Goal: Task Accomplishment & Management: Manage account settings

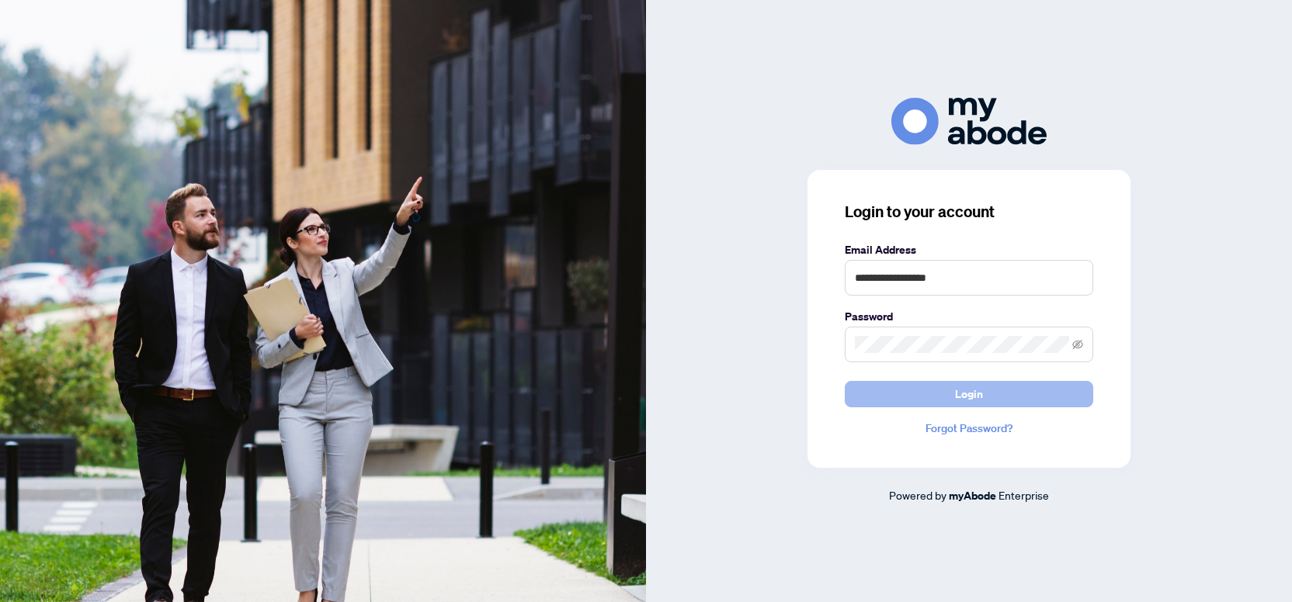
click at [886, 394] on button "Login" at bounding box center [969, 394] width 248 height 26
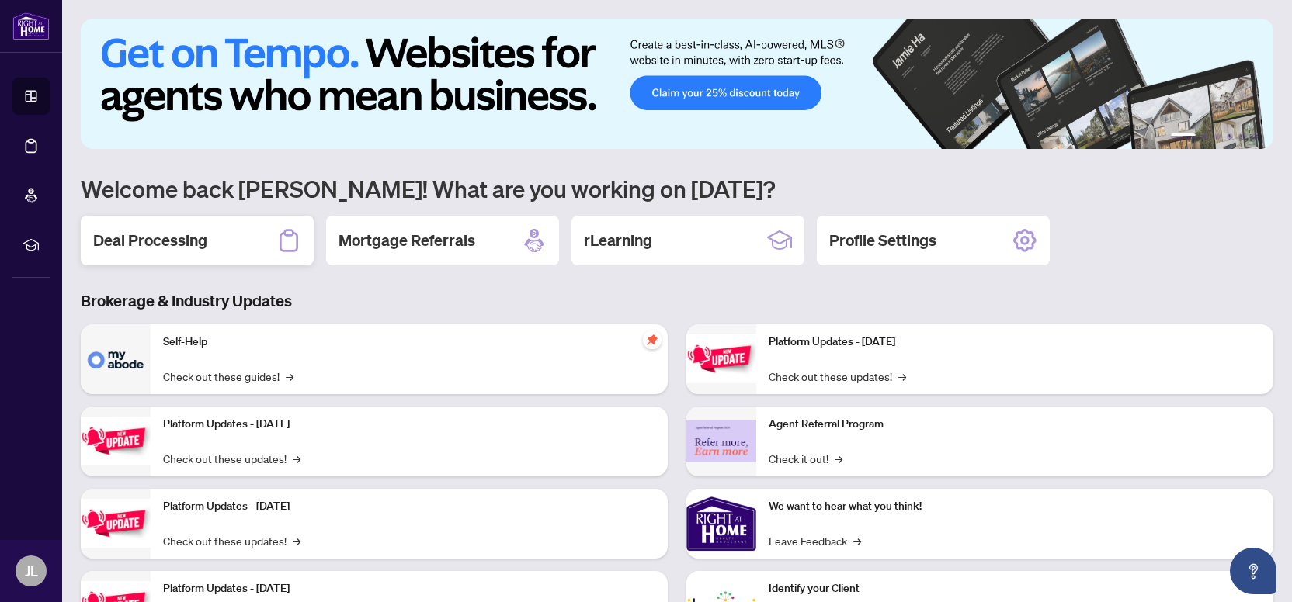
click at [206, 234] on div "Deal Processing" at bounding box center [197, 241] width 233 height 50
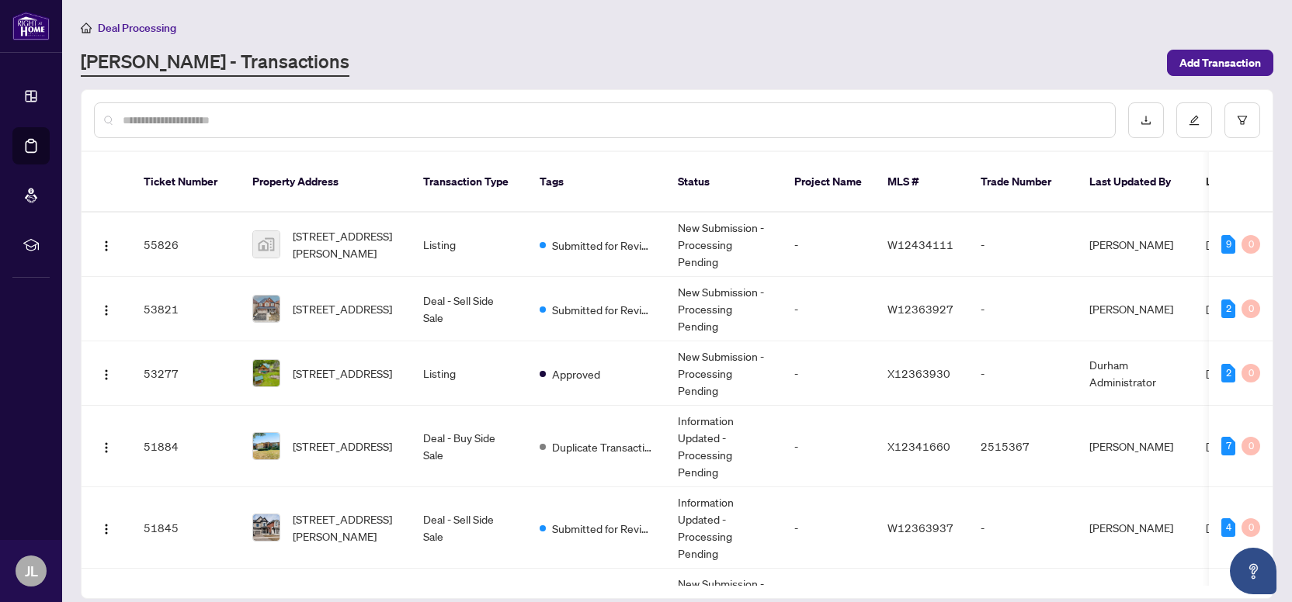
click at [364, 120] on input "text" at bounding box center [613, 120] width 980 height 17
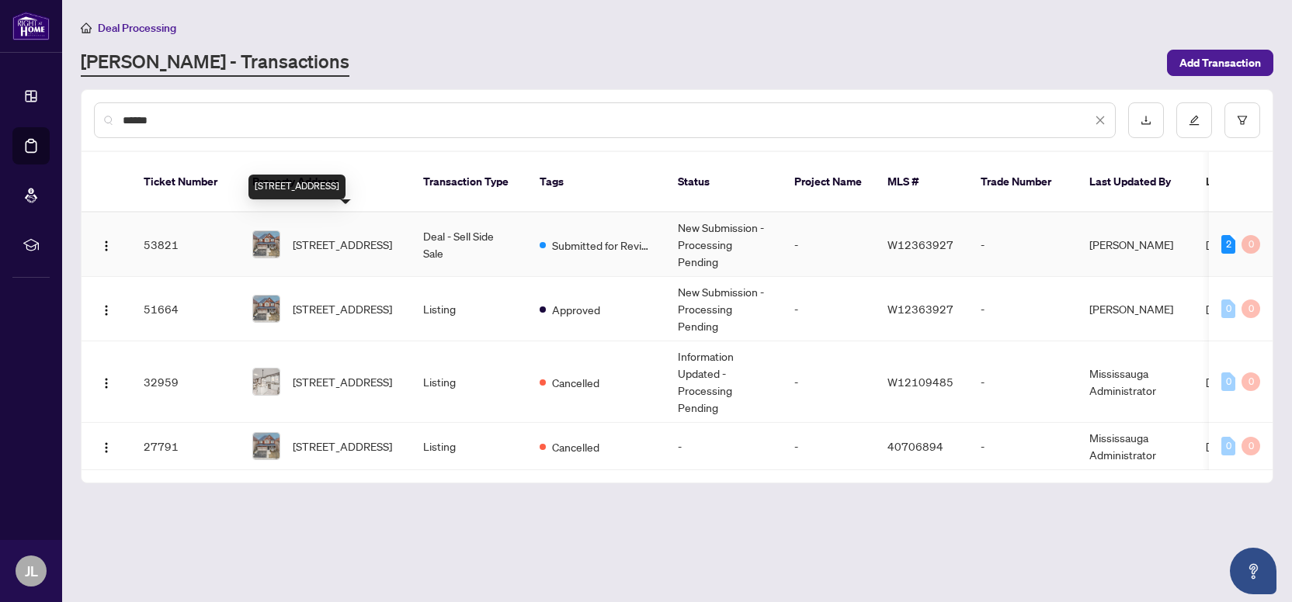
type input "******"
click at [321, 236] on span "64 Kalmia Rd, Brampton, Ontario L6X 4N4, Canada" at bounding box center [342, 244] width 99 height 17
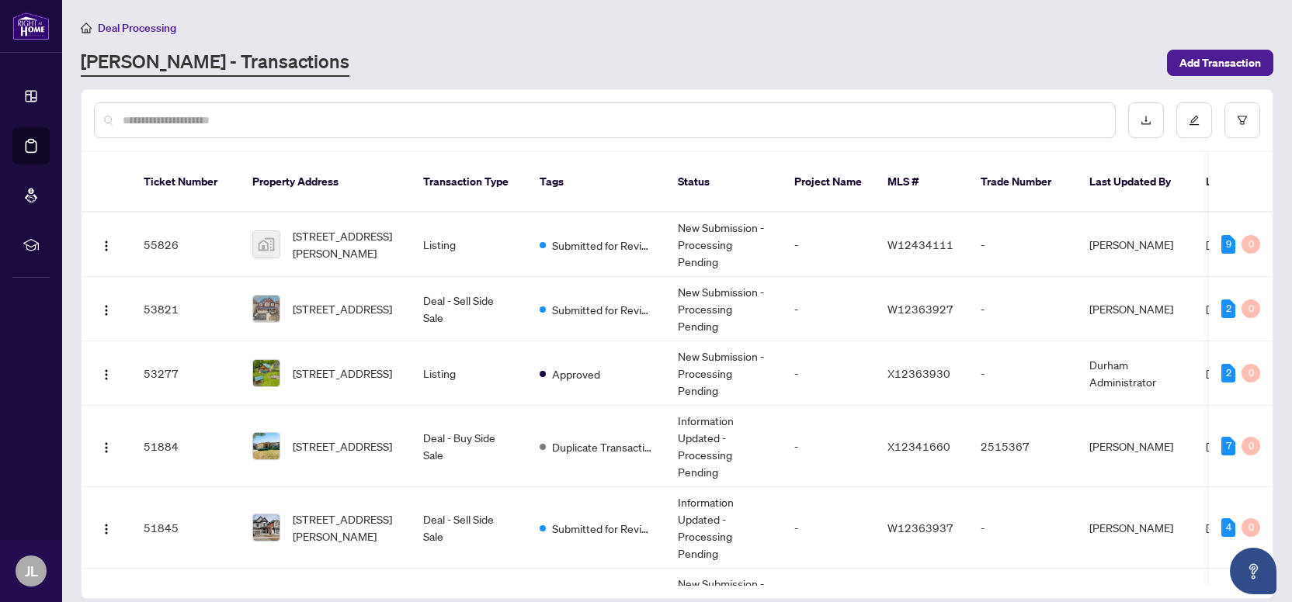
click at [402, 128] on div at bounding box center [605, 120] width 1022 height 36
click at [335, 119] on input "text" at bounding box center [613, 120] width 980 height 17
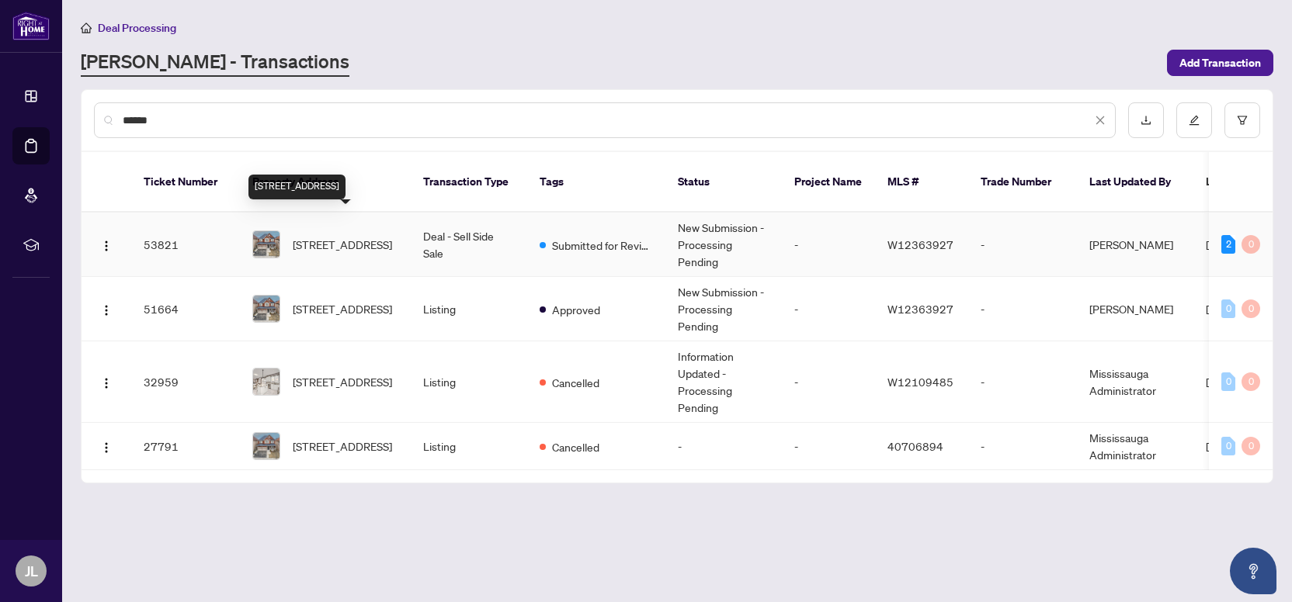
type input "******"
click at [333, 236] on span "64 Kalmia Rd, Brampton, Ontario L6X 4N4, Canada" at bounding box center [342, 244] width 99 height 17
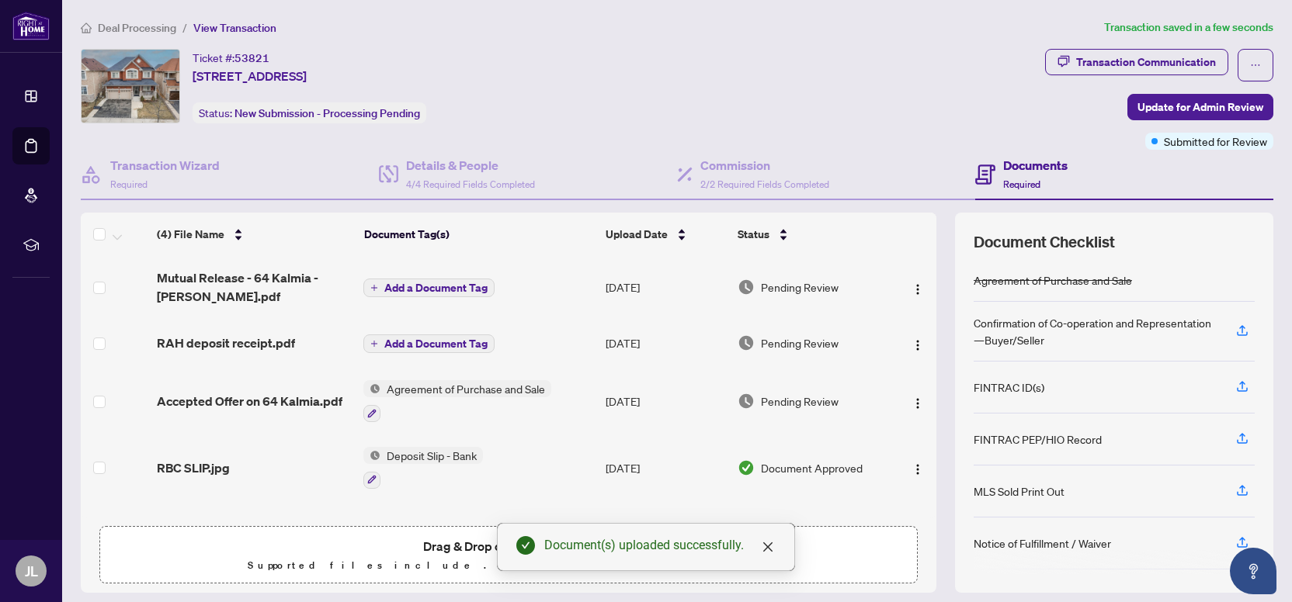
click at [428, 285] on span "Add a Document Tag" at bounding box center [435, 288] width 103 height 11
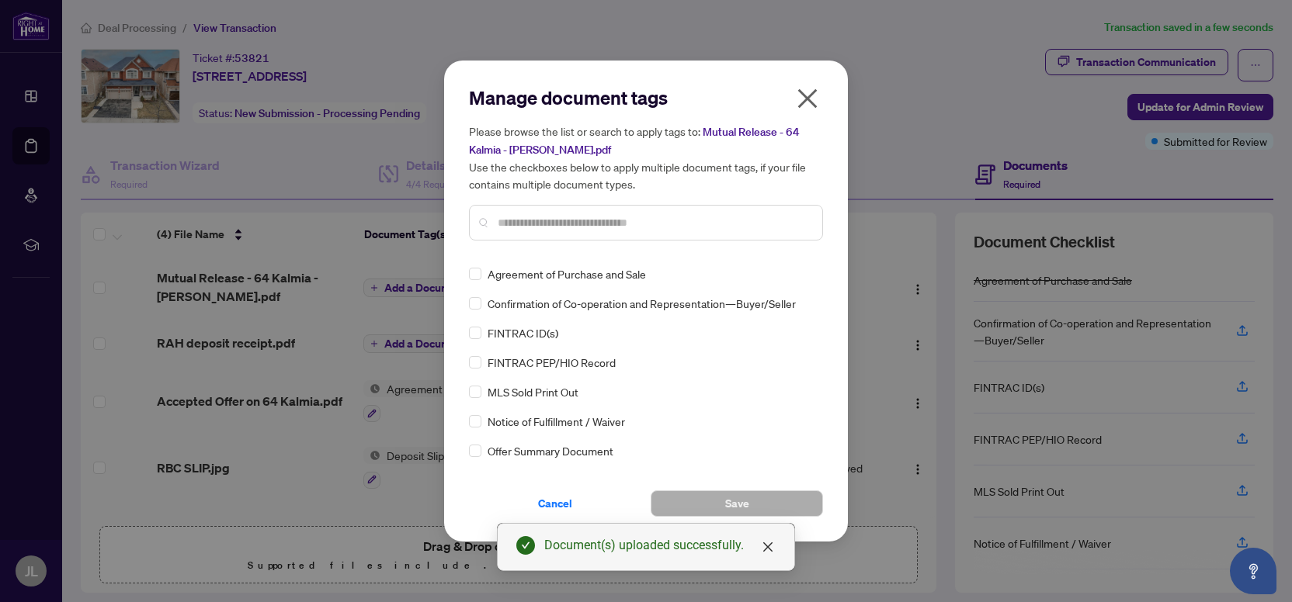
click at [553, 220] on input "text" at bounding box center [654, 222] width 312 height 17
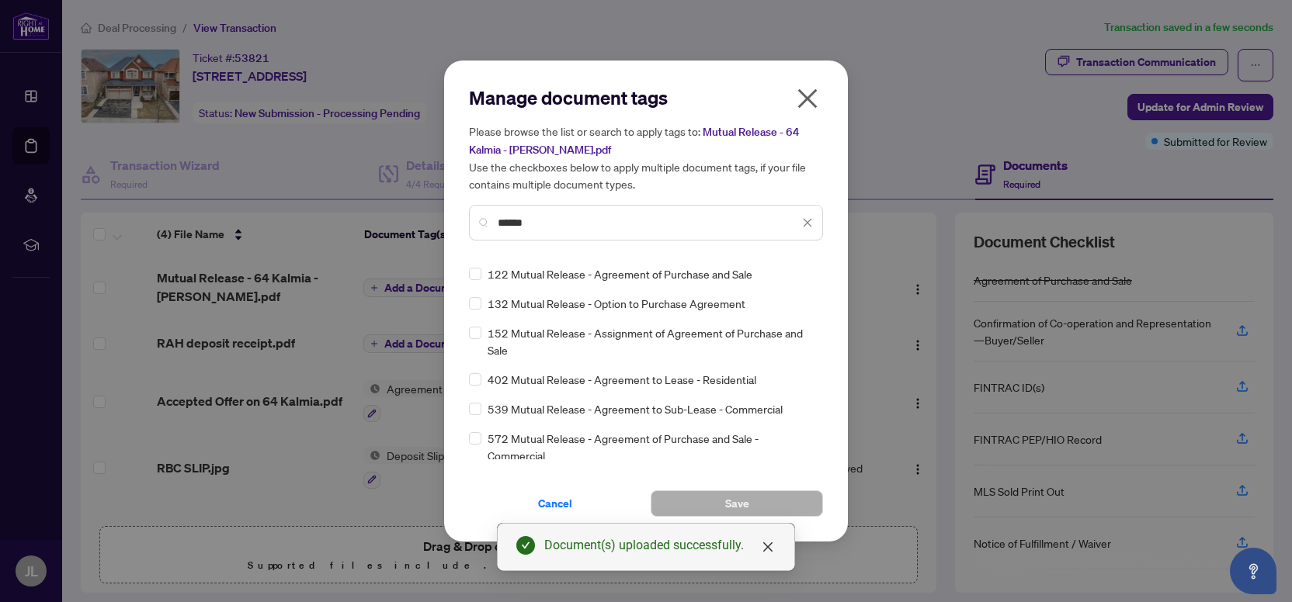
type input "******"
click at [737, 503] on span "Save" at bounding box center [737, 503] width 24 height 25
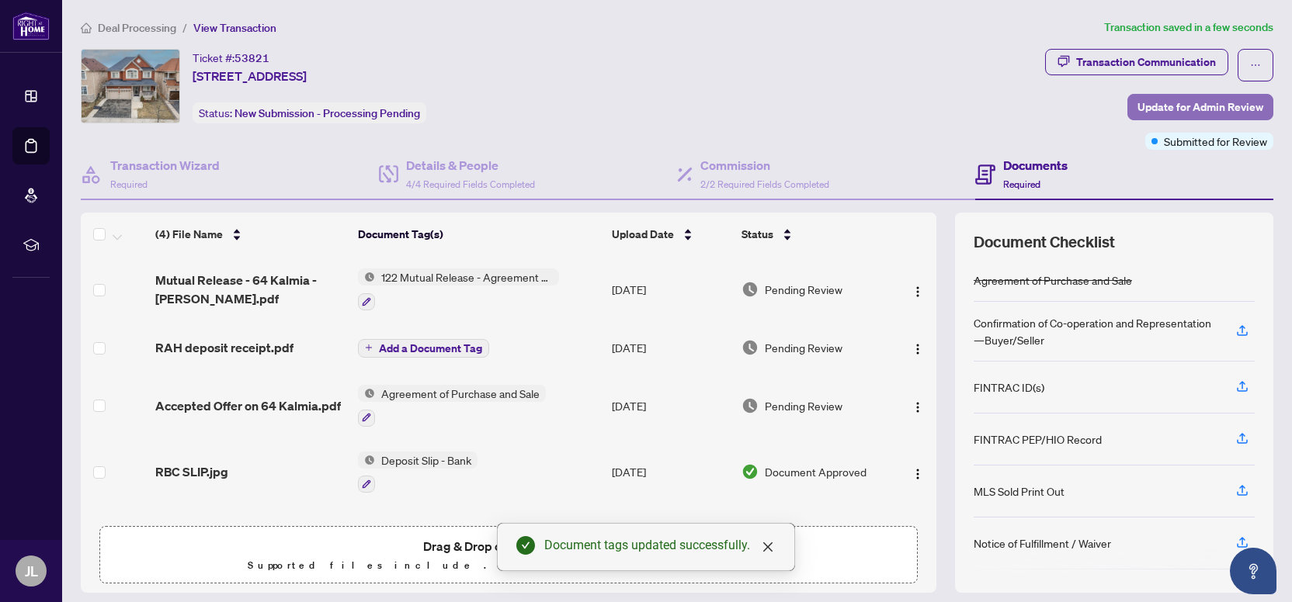
click at [1187, 109] on span "Update for Admin Review" at bounding box center [1200, 107] width 126 height 25
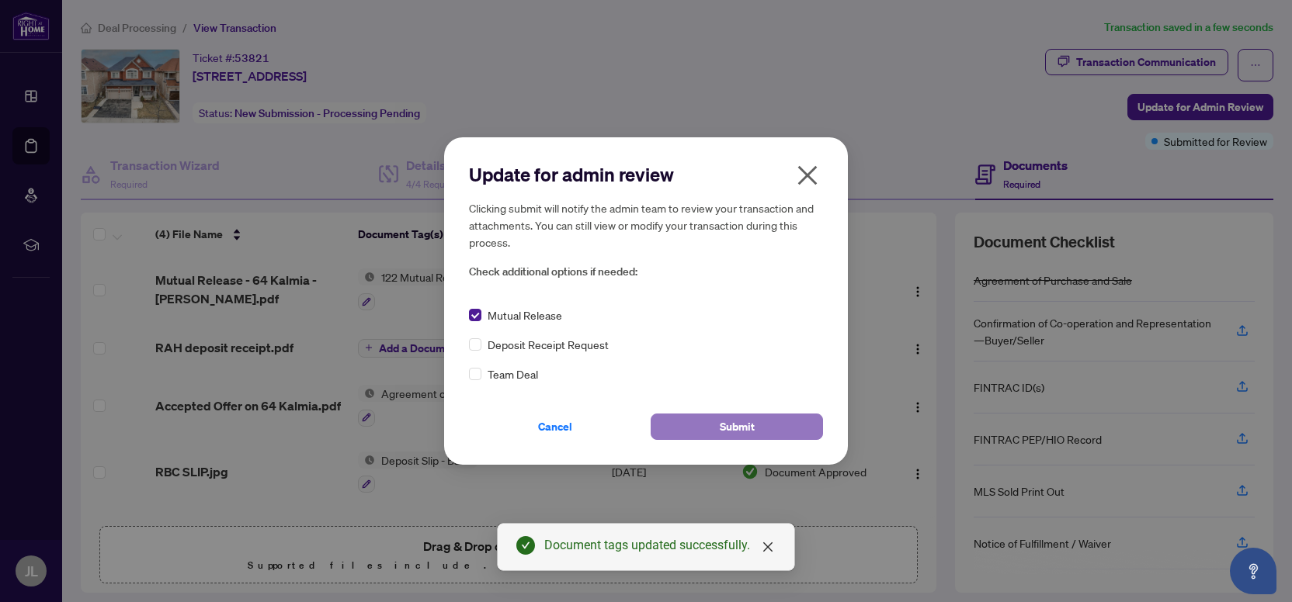
click at [682, 416] on button "Submit" at bounding box center [737, 427] width 172 height 26
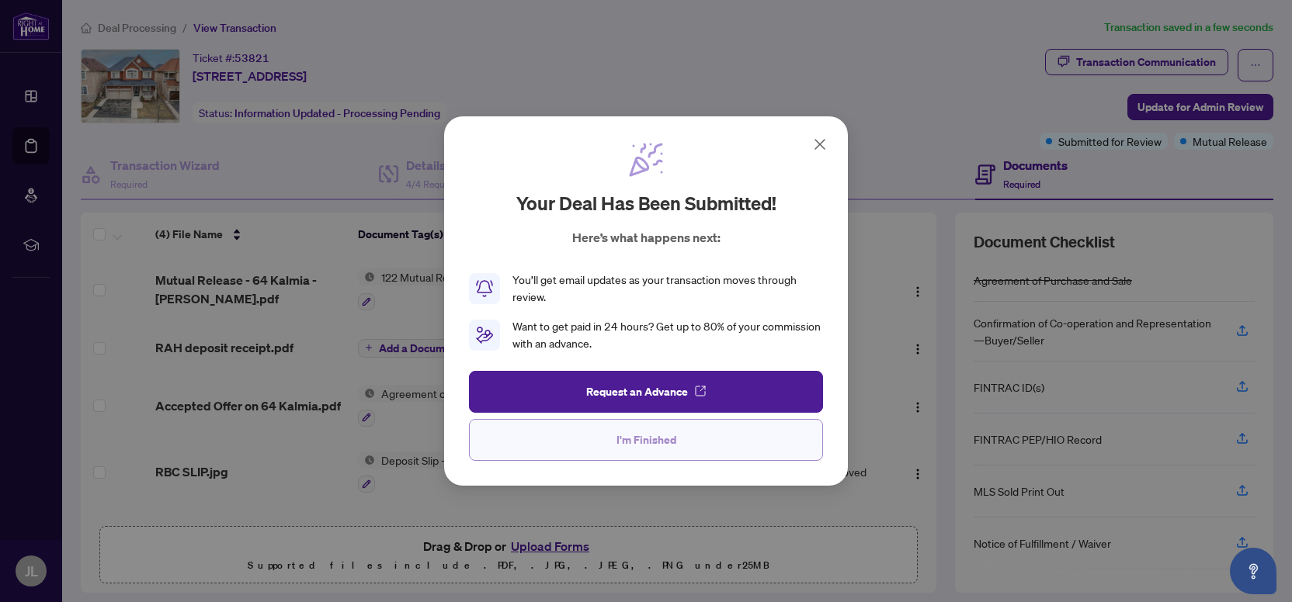
click at [663, 426] on button "I'm Finished" at bounding box center [646, 440] width 354 height 42
